Goal: Information Seeking & Learning: Understand process/instructions

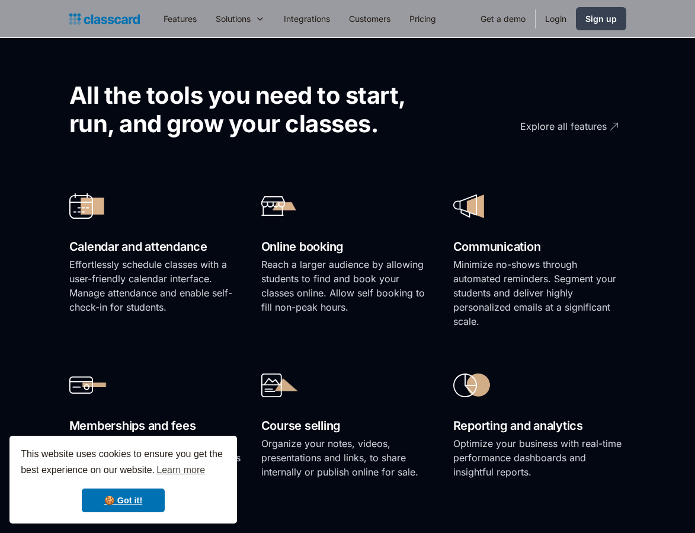
scroll to position [685, 0]
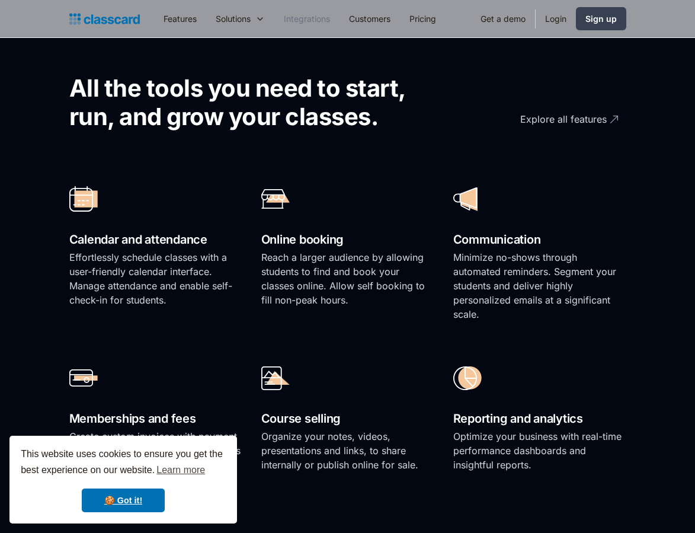
drag, startPoint x: 0, startPoint y: 0, endPoint x: 299, endPoint y: 19, distance: 299.2
click at [299, 19] on link "Integrations" at bounding box center [306, 18] width 65 height 27
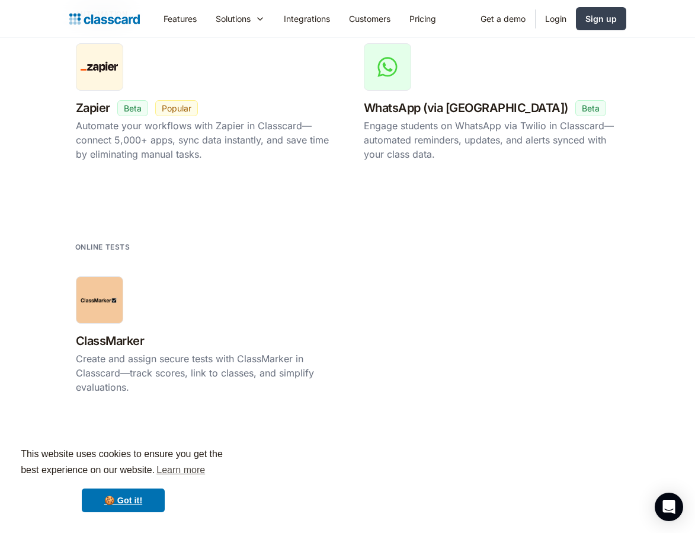
scroll to position [2224, 0]
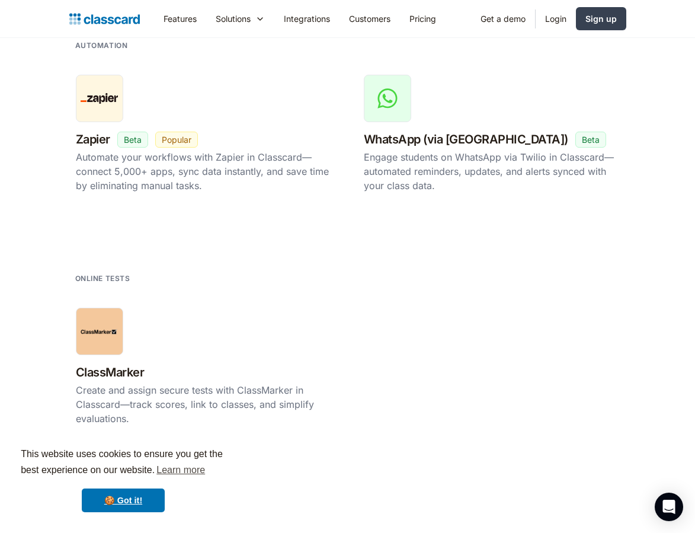
click at [197, 185] on div "Automate your workflows with Zapier in Classcard—connect 5,000+ apps, sync data…" at bounding box center [204, 171] width 256 height 43
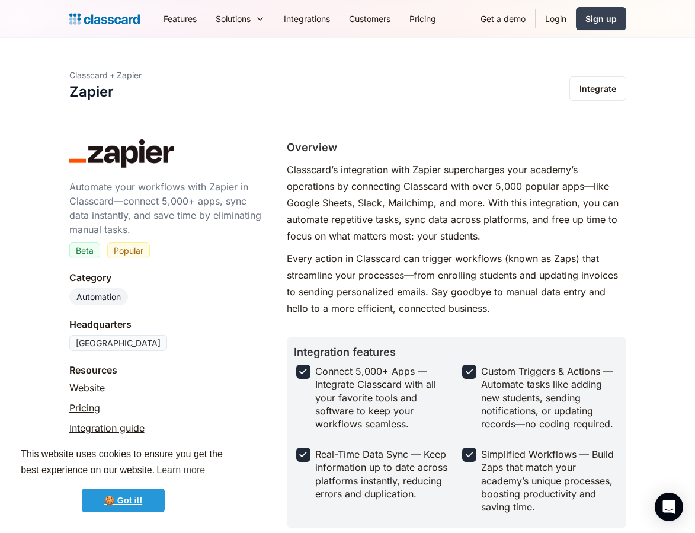
drag, startPoint x: 0, startPoint y: 0, endPoint x: 107, endPoint y: 499, distance: 510.7
click at [107, 499] on link "🍪 Got it!" at bounding box center [123, 500] width 83 height 24
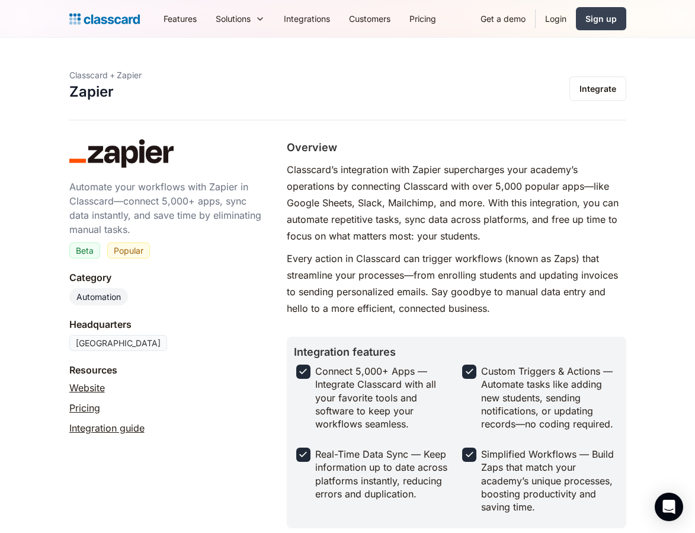
click at [104, 428] on link "Integration guide" at bounding box center [106, 428] width 75 height 14
